Goal: Information Seeking & Learning: Check status

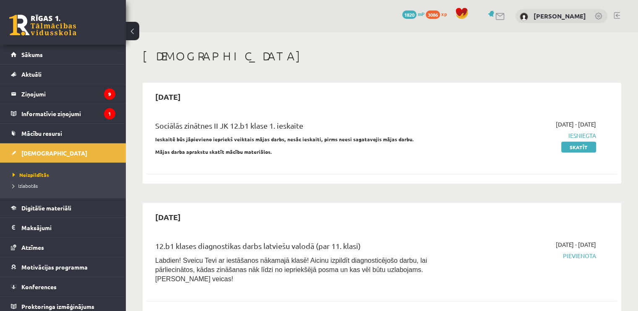
click at [50, 31] on link at bounding box center [42, 25] width 67 height 21
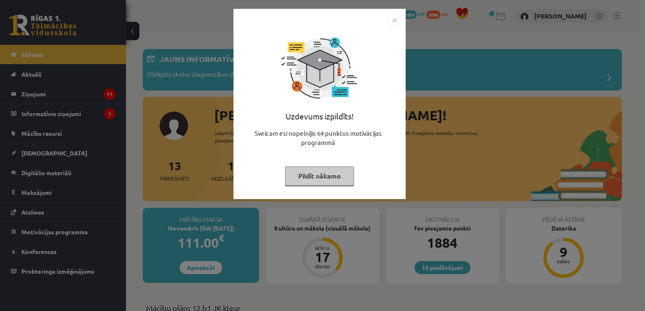
click at [304, 178] on button "Pildīt nākamo" at bounding box center [319, 176] width 69 height 19
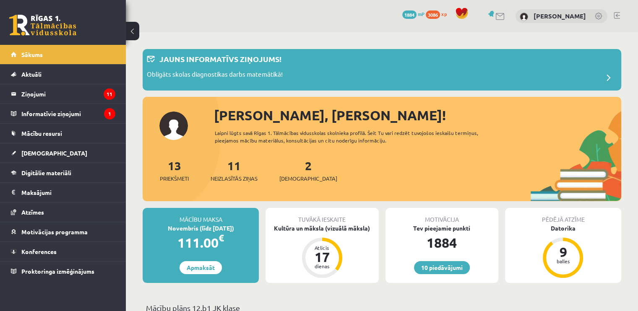
click at [584, 236] on div "Pēdējā atzīme Datorika 9 balles" at bounding box center [563, 245] width 116 height 75
click at [563, 228] on div "Datorika" at bounding box center [563, 228] width 116 height 9
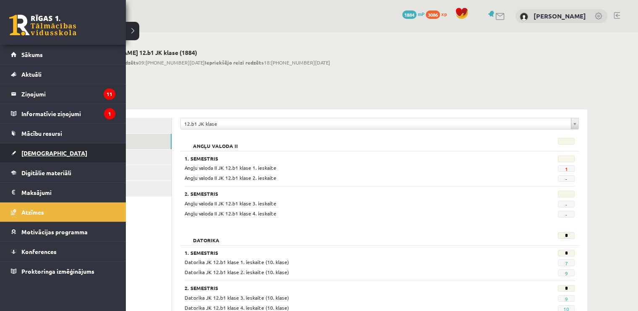
click at [34, 158] on link "[DEMOGRAPHIC_DATA]" at bounding box center [63, 153] width 105 height 19
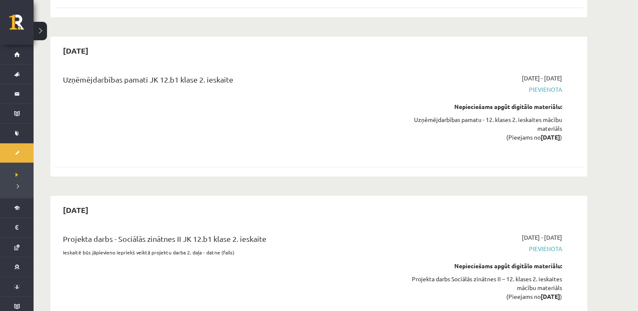
scroll to position [797, 0]
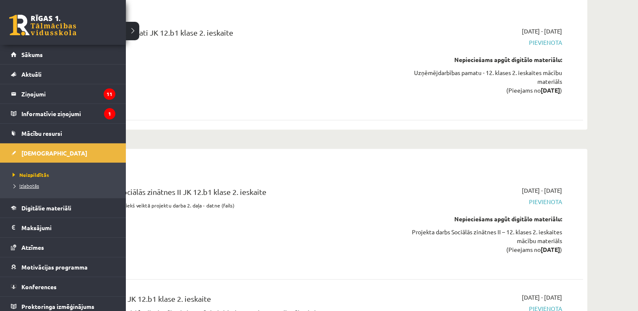
click at [19, 187] on span "Izlabotās" at bounding box center [24, 186] width 29 height 7
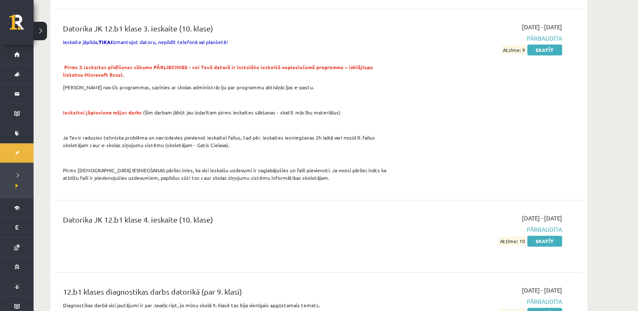
scroll to position [1133, 0]
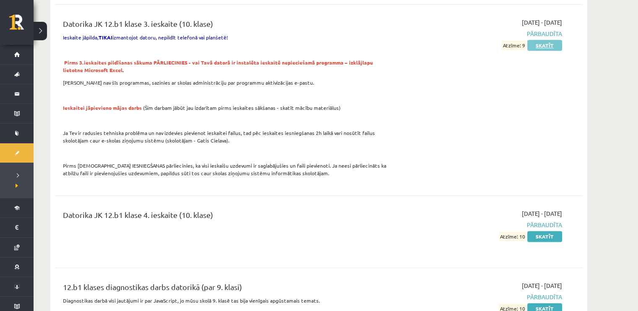
click at [529, 40] on link "Skatīt" at bounding box center [545, 45] width 35 height 11
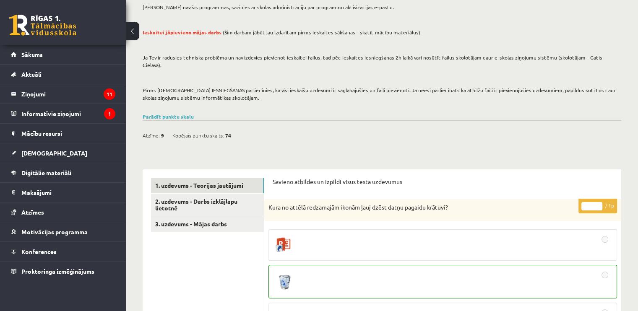
scroll to position [81, 0]
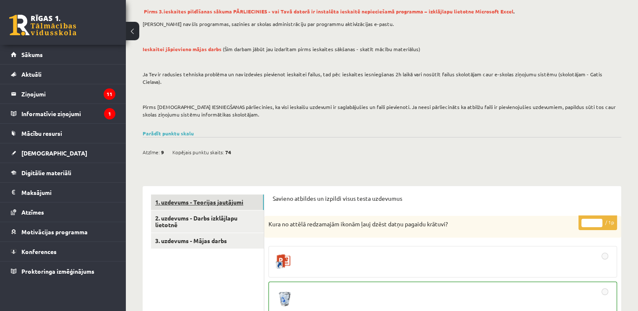
click at [214, 195] on link "1. uzdevums - Teorijas jautājumi" at bounding box center [207, 203] width 113 height 16
click at [205, 211] on link "2. uzdevums - Darbs izklājlapu lietotnē" at bounding box center [207, 222] width 113 height 23
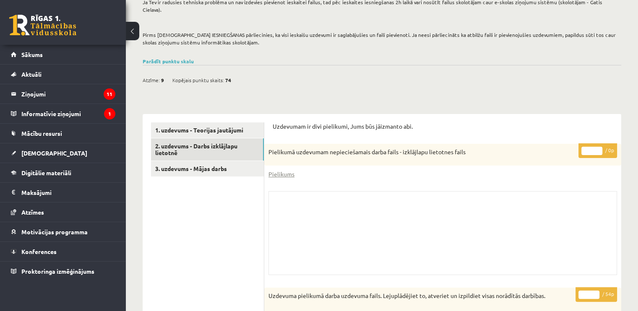
scroll to position [153, 0]
click at [222, 161] on link "3. uzdevums - Mājas darbs" at bounding box center [207, 169] width 113 height 16
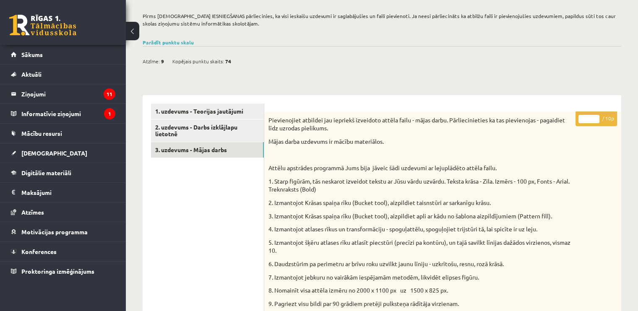
scroll to position [171, 0]
click at [32, 60] on link "Sākums" at bounding box center [63, 54] width 105 height 19
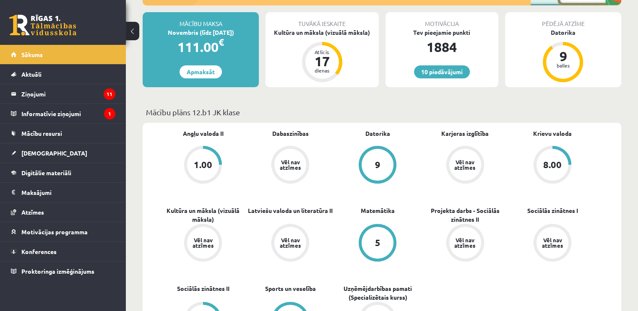
scroll to position [252, 0]
